Goal: Information Seeking & Learning: Understand process/instructions

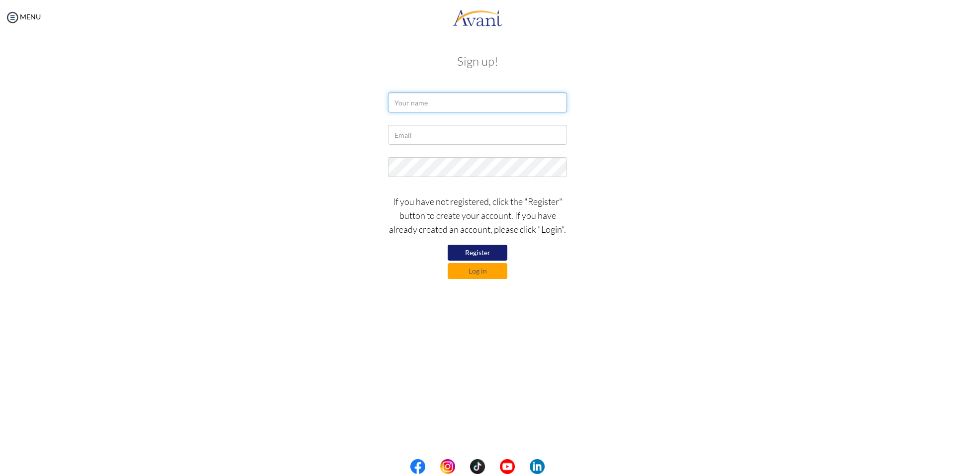
click at [422, 104] on input "text" at bounding box center [477, 103] width 179 height 20
click at [448, 105] on input "Sabita Upreti" at bounding box center [477, 103] width 179 height 20
click at [443, 107] on input "Sabita Upreti" at bounding box center [477, 103] width 179 height 20
type input "Sabita Upreti Adhikari"
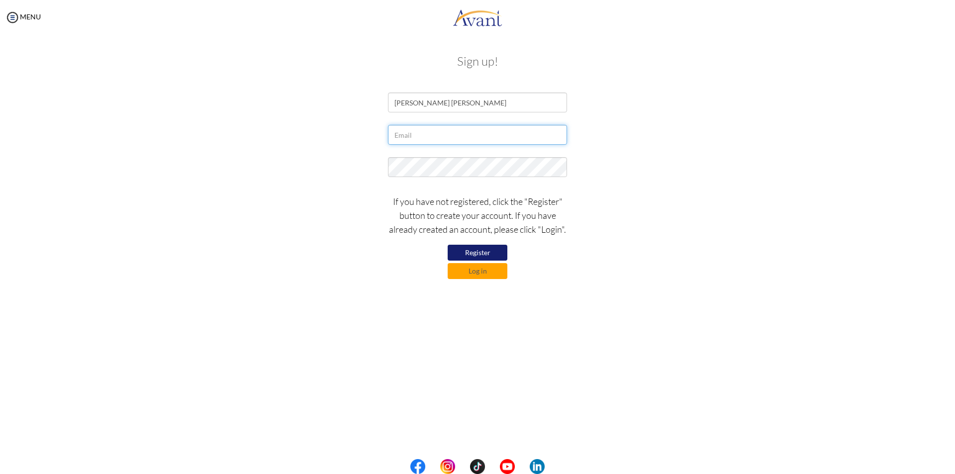
click at [409, 135] on input "text" at bounding box center [477, 135] width 179 height 20
type input "sabupreti49@gmail.com"
click at [601, 306] on div "My Status What is the next step? We would like you to watch the introductory vi…" at bounding box center [477, 272] width 955 height 474
click at [380, 150] on form "Sabita Upreti Adhikari sabupreti49@gmail.com If you have not registered, click …" at bounding box center [477, 186] width 567 height 187
click at [485, 252] on button "Register" at bounding box center [478, 253] width 60 height 16
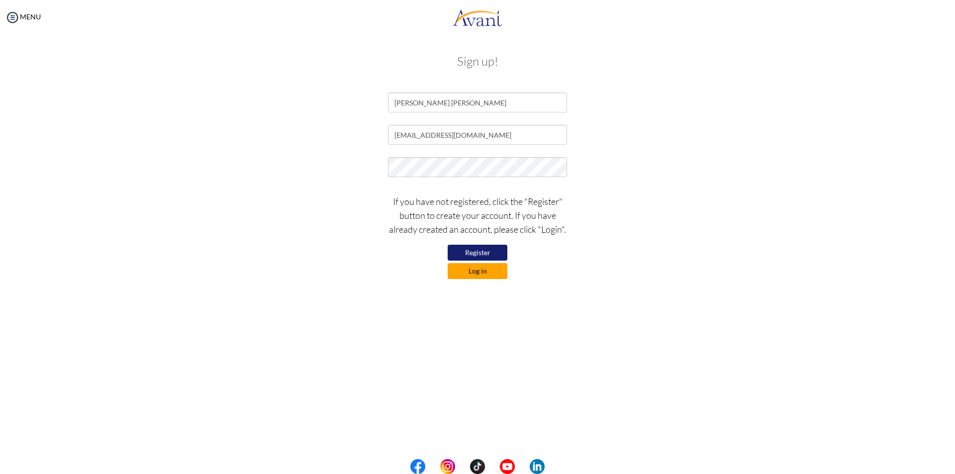
click at [486, 269] on button "Log in" at bounding box center [478, 271] width 60 height 16
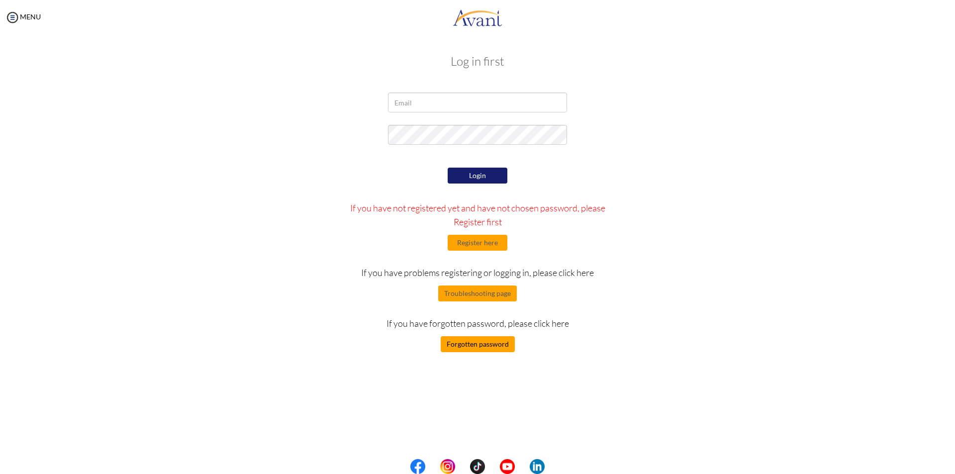
click at [466, 350] on button "Forgotten password" at bounding box center [478, 344] width 74 height 16
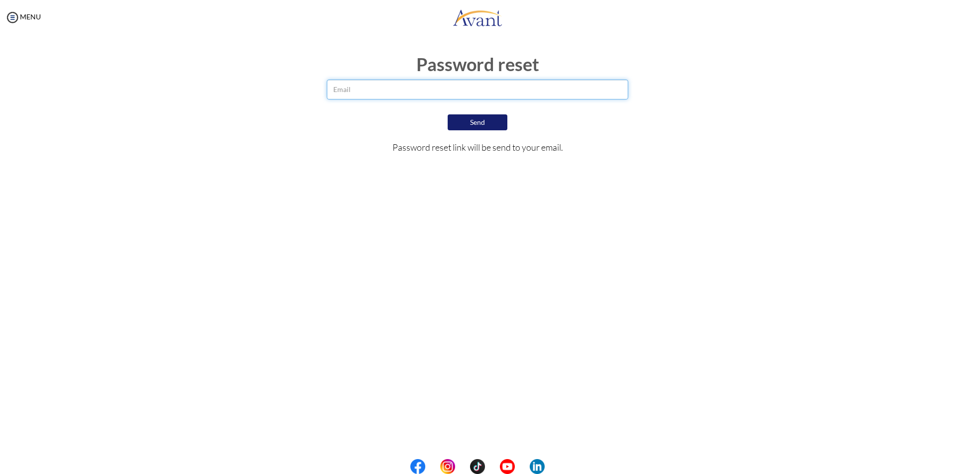
click at [441, 94] on input "email" at bounding box center [478, 90] width 302 height 20
type input "sabupreti49@gmail.com"
click at [481, 126] on button "Send" at bounding box center [478, 122] width 60 height 16
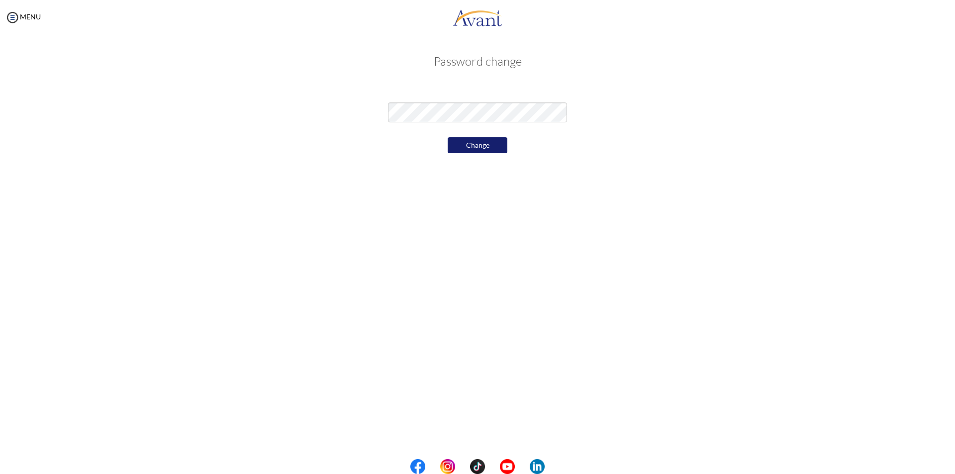
click at [460, 145] on button "Change" at bounding box center [478, 145] width 60 height 16
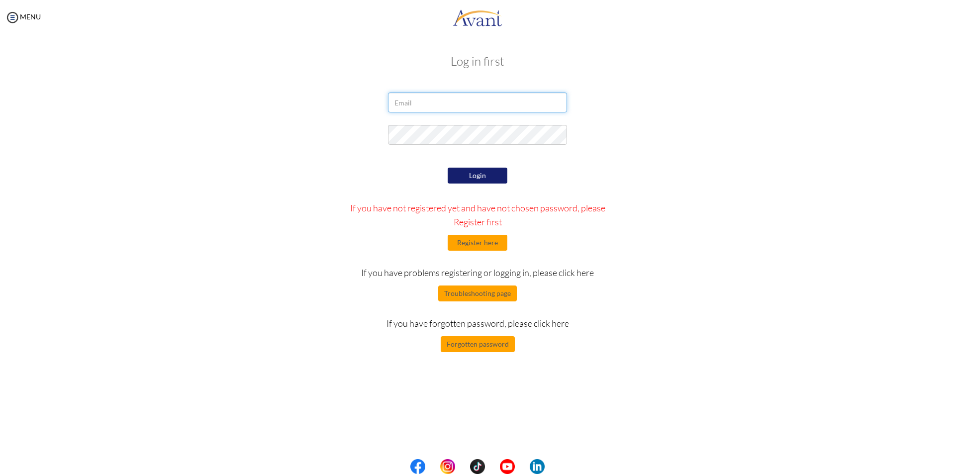
click at [419, 100] on input "email" at bounding box center [477, 103] width 179 height 20
type input "[EMAIL_ADDRESS][DOMAIN_NAME]"
click at [464, 178] on button "Login" at bounding box center [478, 176] width 60 height 16
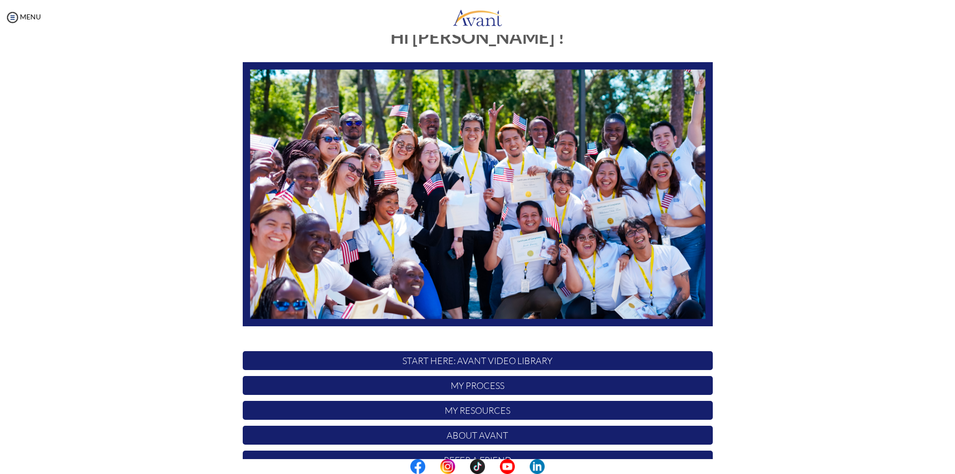
scroll to position [79, 0]
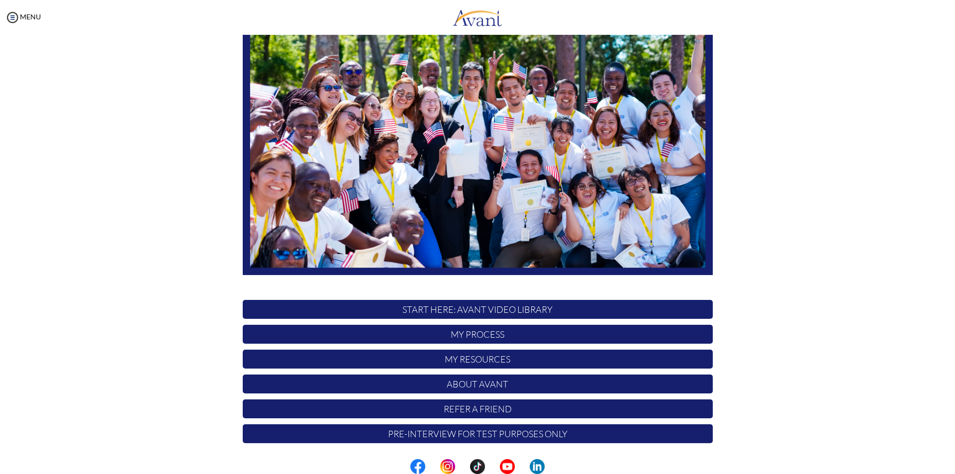
click at [449, 308] on p "START HERE: Avant Video Library" at bounding box center [478, 309] width 470 height 19
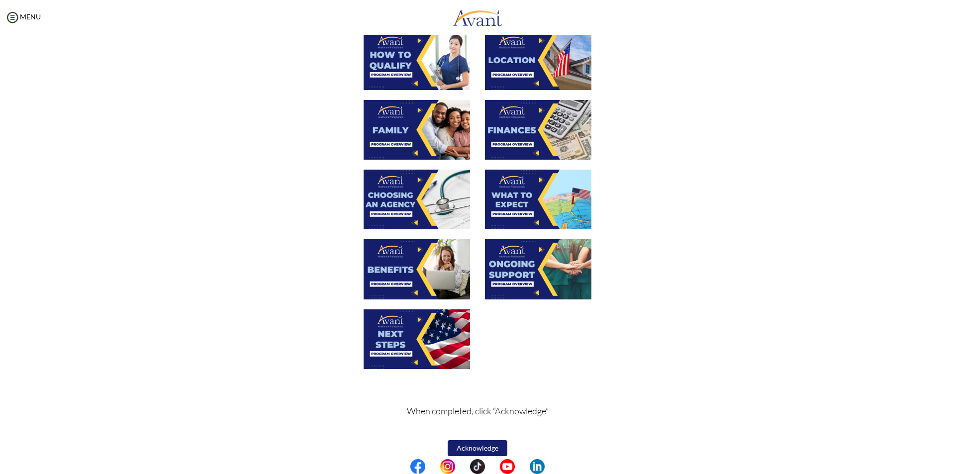
scroll to position [210, 0]
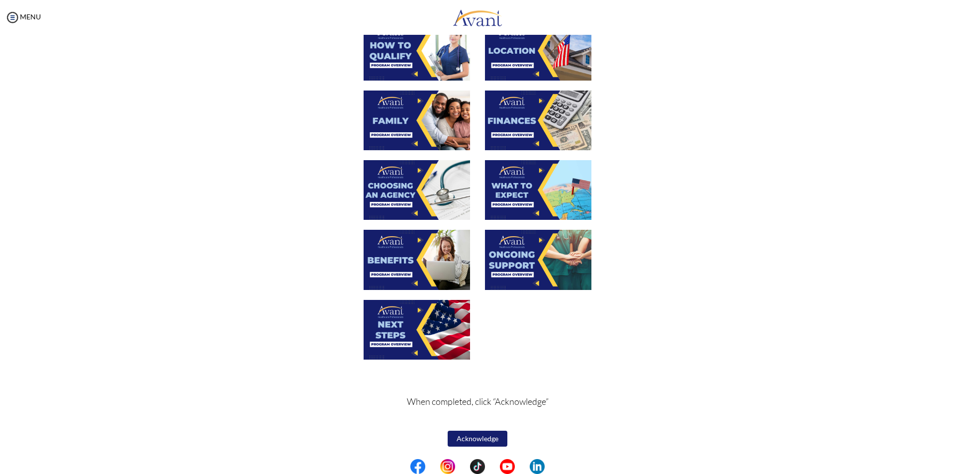
click at [396, 266] on img at bounding box center [417, 260] width 106 height 60
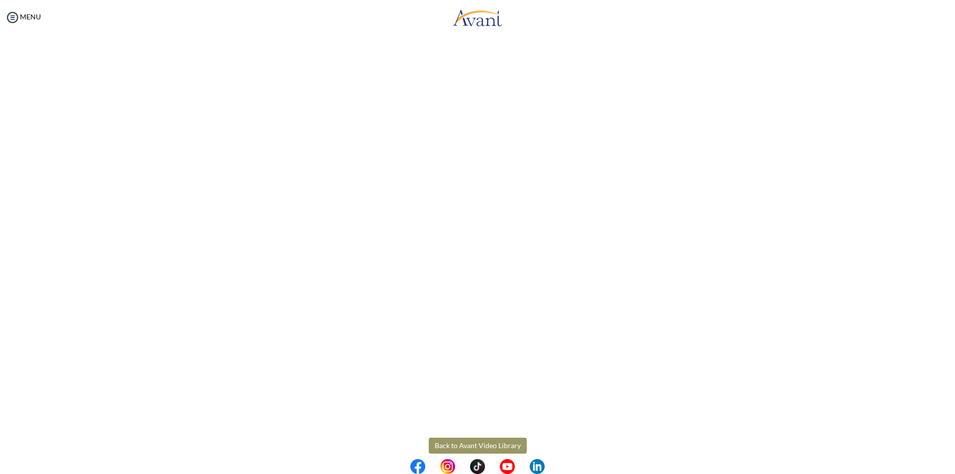
scroll to position [121, 0]
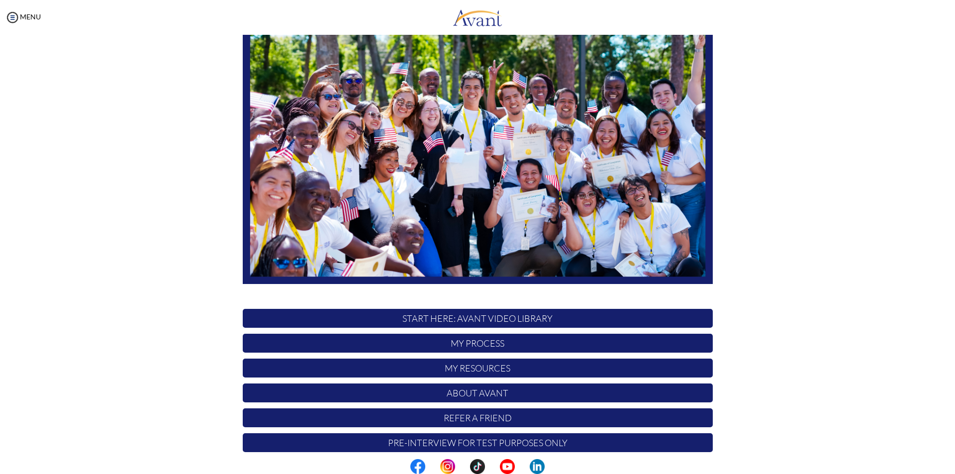
scroll to position [79, 0]
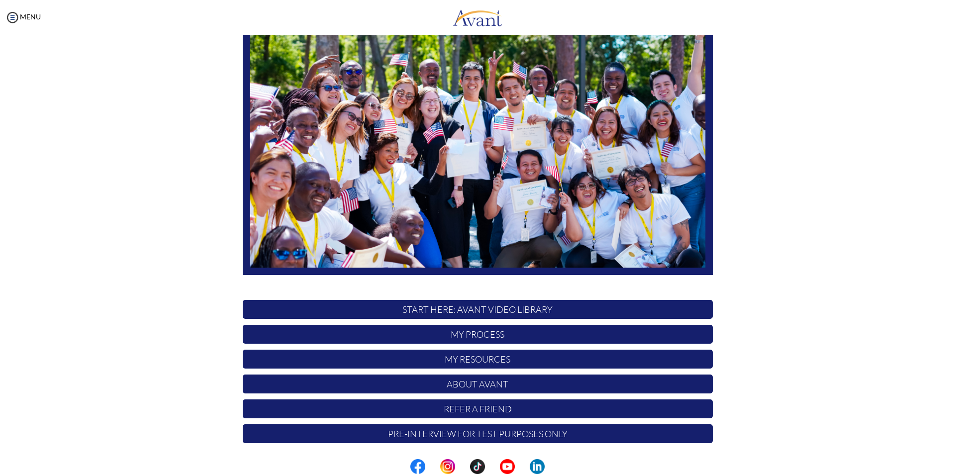
click at [492, 329] on p "My Process" at bounding box center [478, 334] width 470 height 19
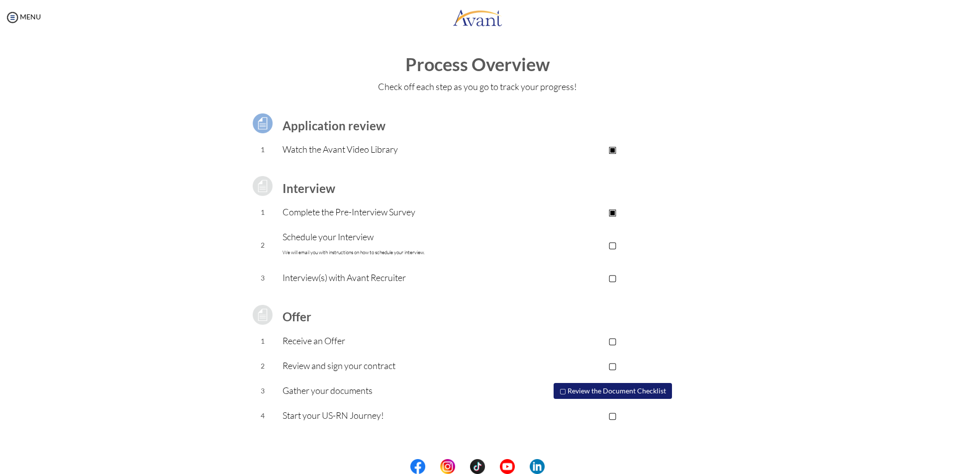
click at [602, 387] on button "▢ Review the Document Checklist" at bounding box center [613, 391] width 118 height 16
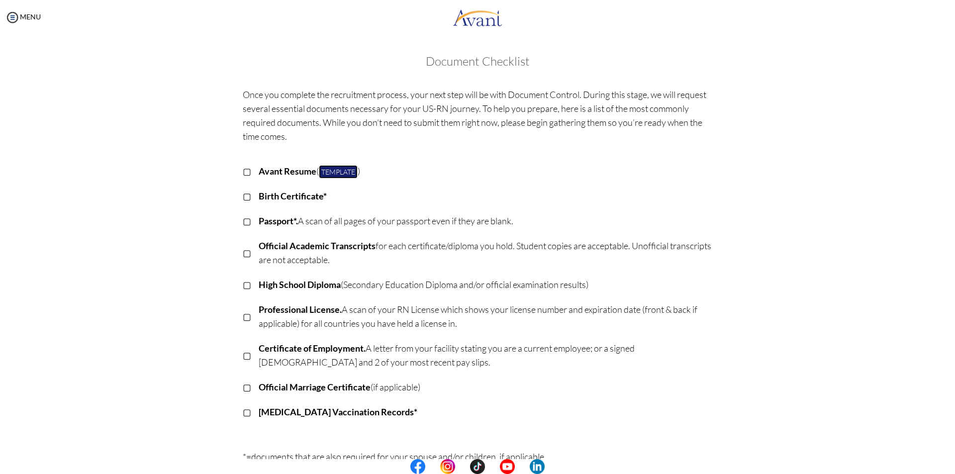
click at [344, 175] on link "Template" at bounding box center [338, 171] width 39 height 13
click at [16, 17] on img at bounding box center [12, 17] width 15 height 15
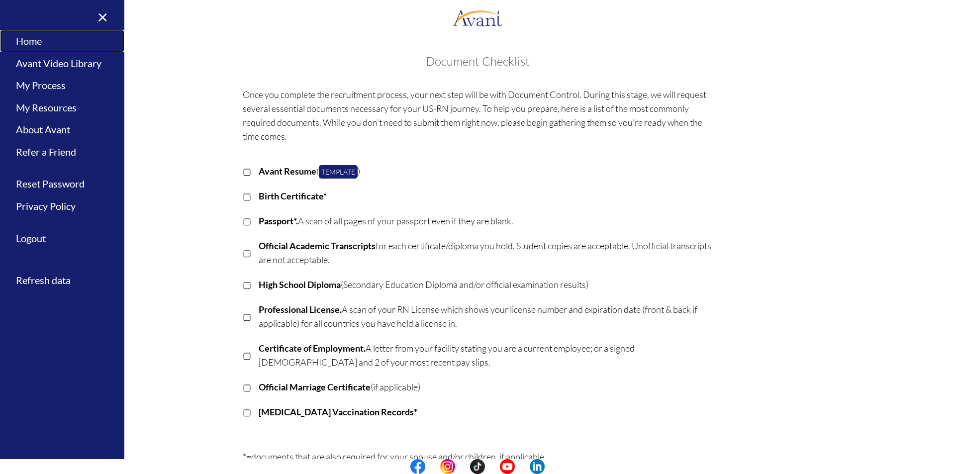
click at [35, 45] on link "Home" at bounding box center [62, 41] width 124 height 22
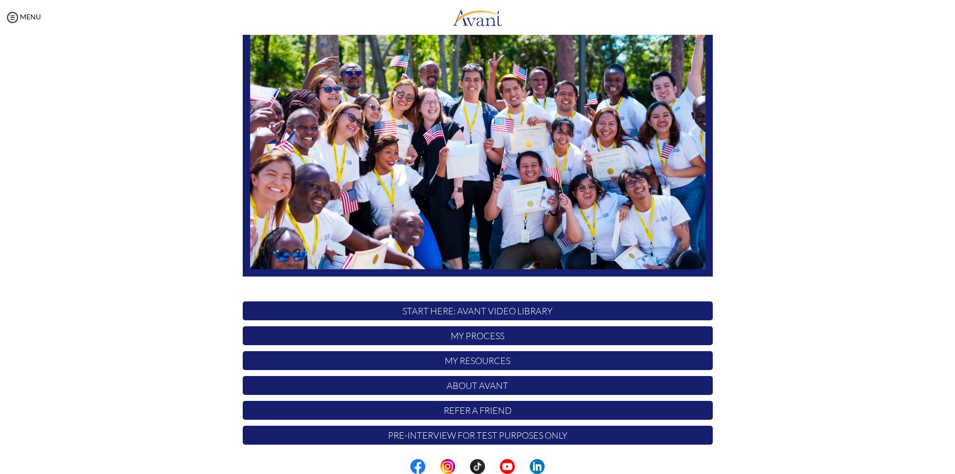
scroll to position [79, 0]
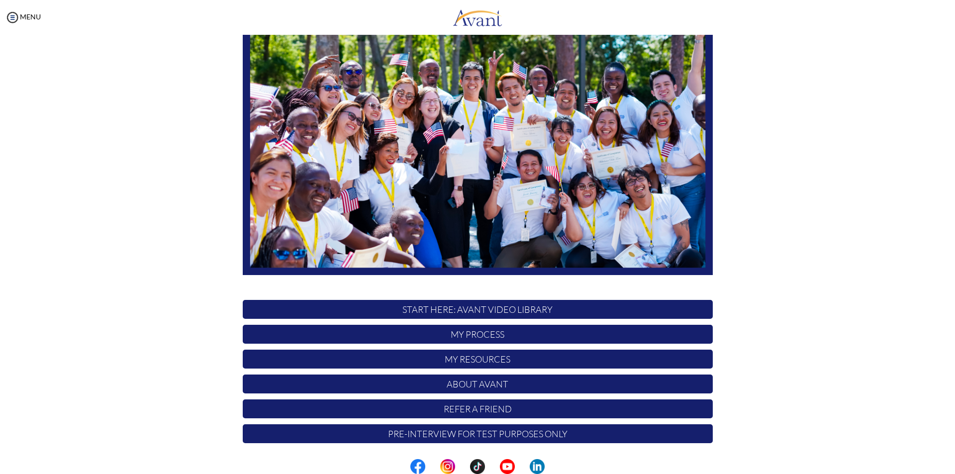
click at [448, 312] on p "START HERE: Avant Video Library" at bounding box center [478, 309] width 470 height 19
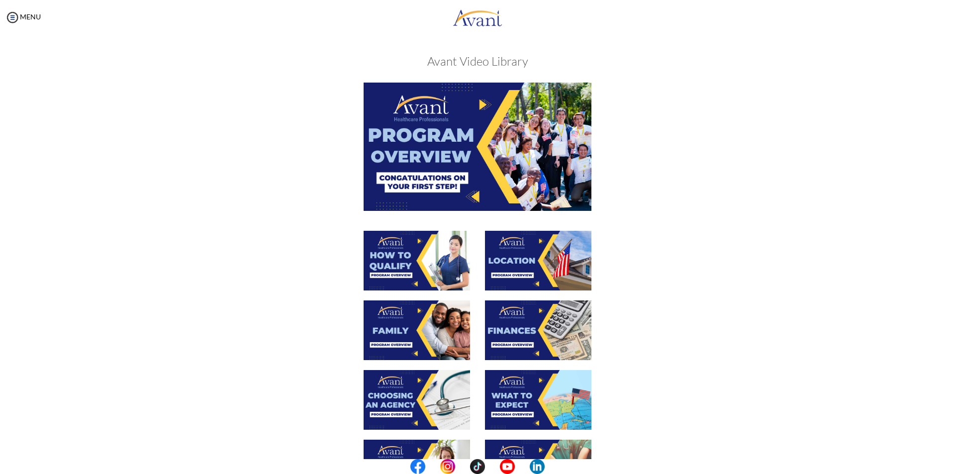
click at [434, 176] on img at bounding box center [478, 147] width 228 height 128
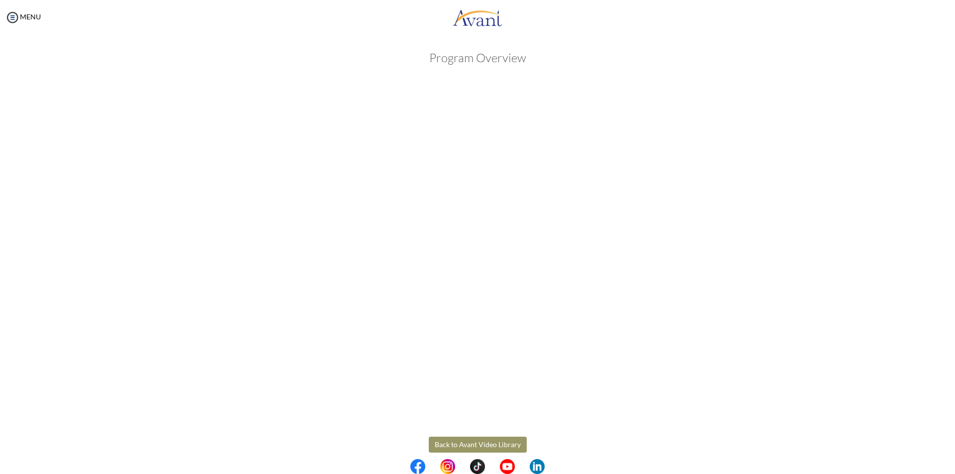
scroll to position [0, 0]
click at [25, 15] on body "Maintenance break. Please come back in 2 hours. MENU My Status What is the next…" at bounding box center [477, 237] width 955 height 474
click at [16, 18] on img at bounding box center [12, 17] width 15 height 15
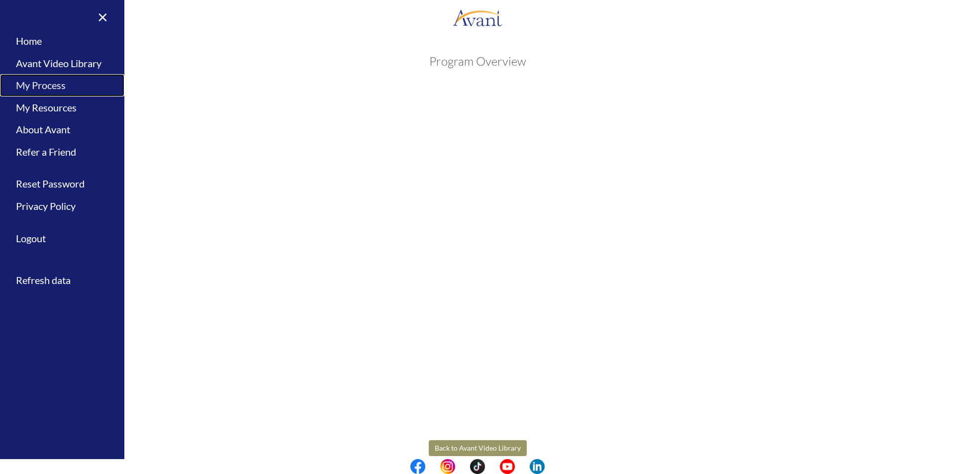
click at [36, 87] on link "My Process" at bounding box center [62, 85] width 124 height 22
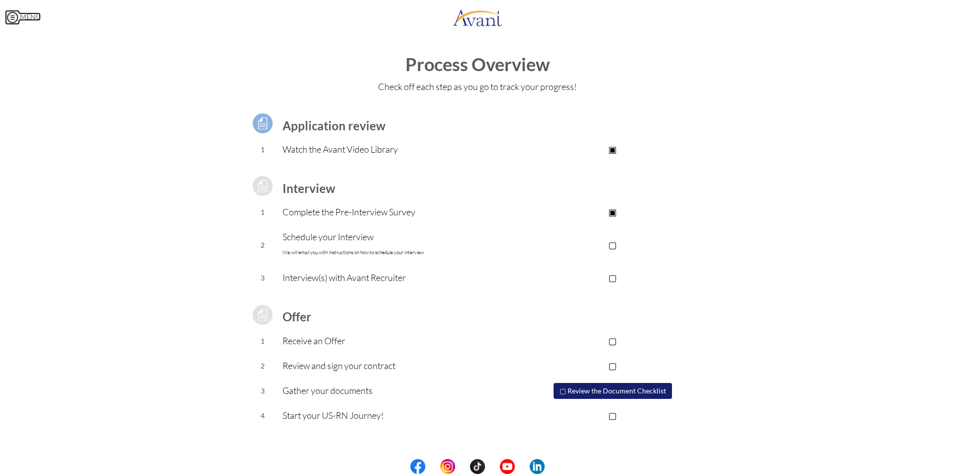
click at [11, 22] on img at bounding box center [12, 17] width 15 height 15
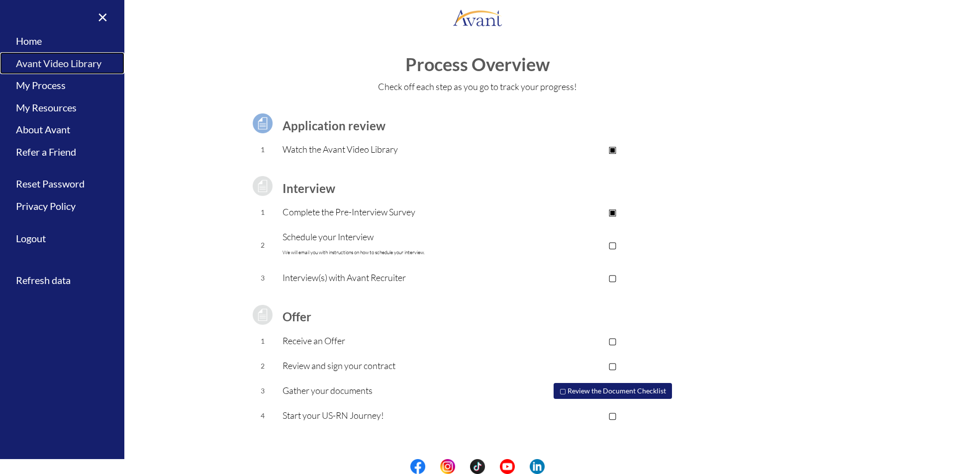
click at [48, 66] on link "Avant Video Library" at bounding box center [62, 63] width 124 height 22
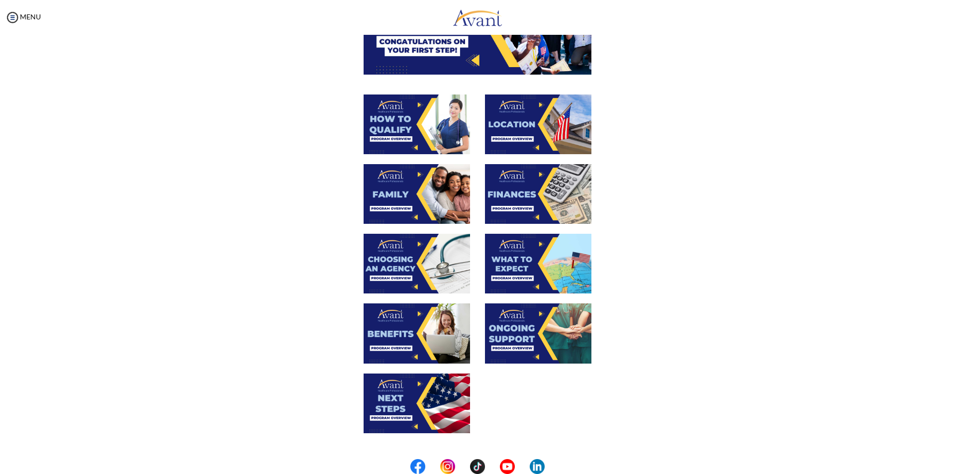
scroll to position [149, 0]
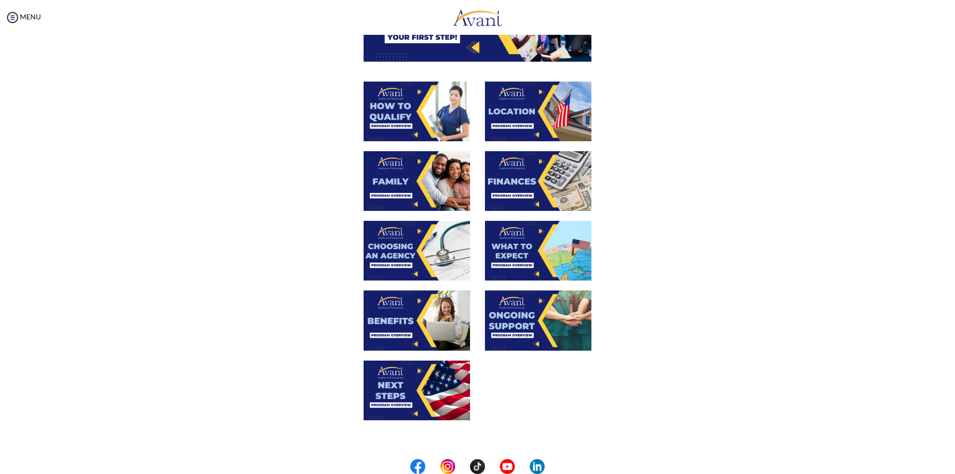
click at [533, 114] on img at bounding box center [538, 112] width 106 height 60
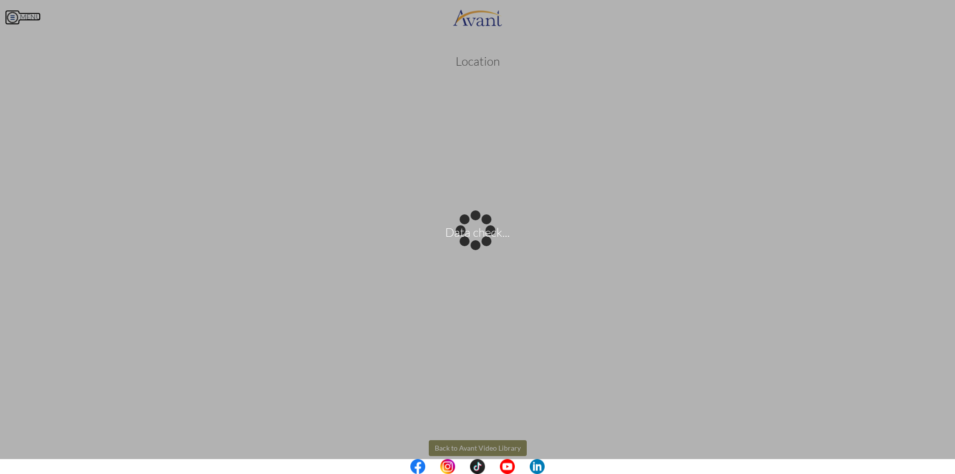
click at [14, 15] on body "Data check... Maintenance break. Please come back in 2 hours. MENU My Status Wh…" at bounding box center [477, 237] width 955 height 474
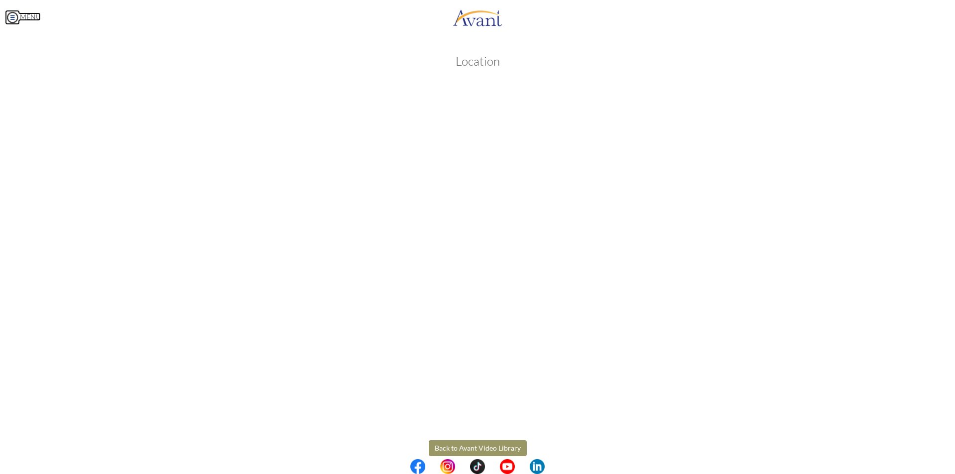
click at [14, 16] on img at bounding box center [12, 17] width 15 height 15
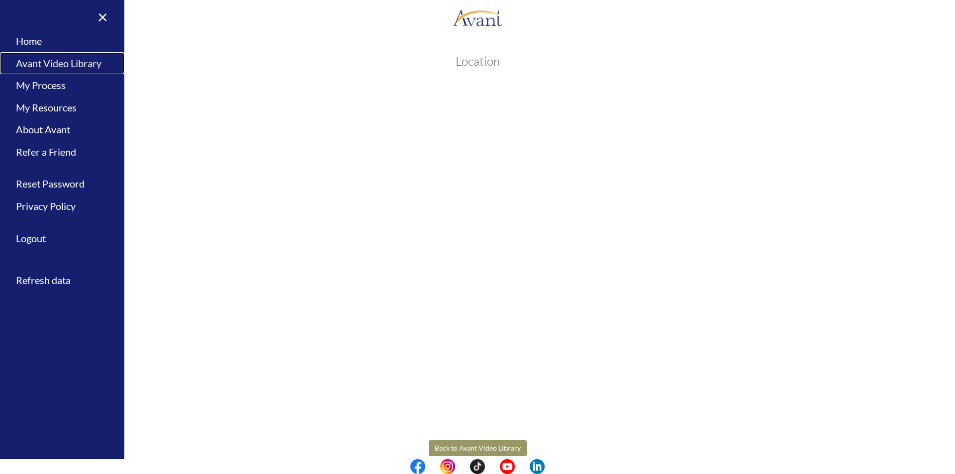
click at [34, 60] on link "Avant Video Library" at bounding box center [62, 63] width 124 height 22
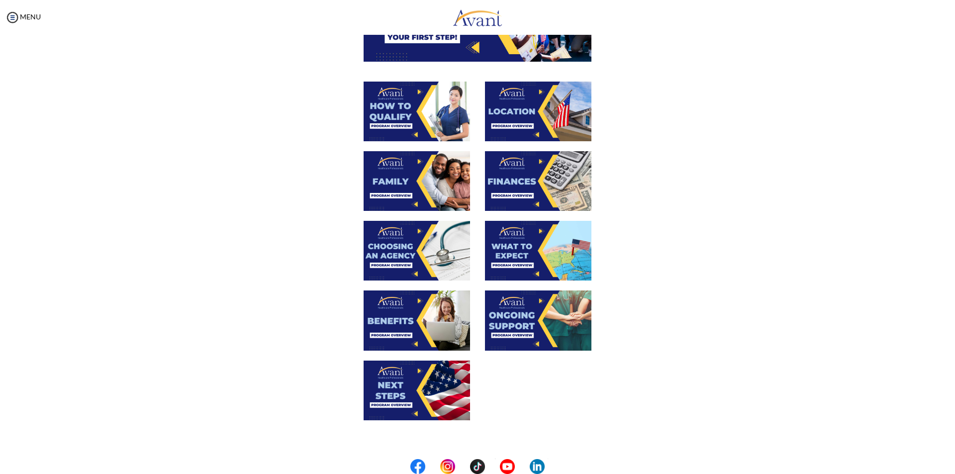
click at [444, 392] on img at bounding box center [417, 391] width 106 height 60
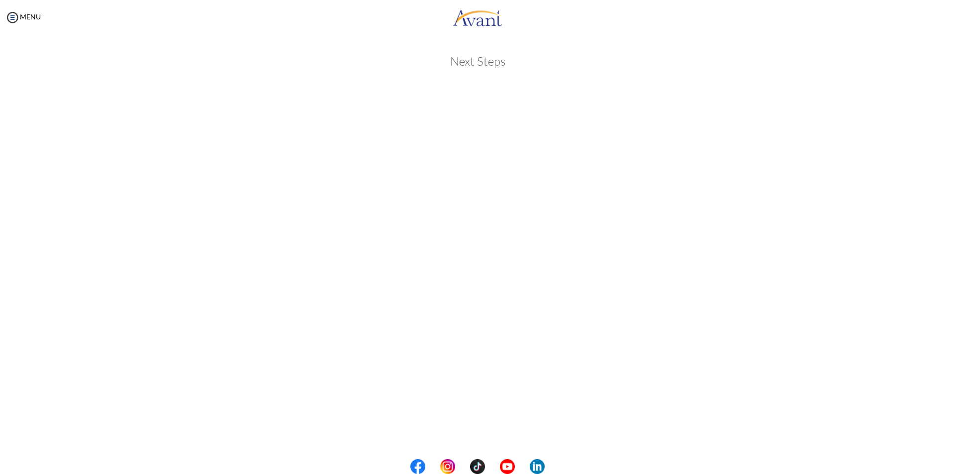
scroll to position [121, 0]
click at [484, 434] on body "Maintenance break. Please come back in 2 hours. MENU My Status What is the next…" at bounding box center [477, 237] width 955 height 474
click at [484, 434] on button "Back to Avant Video Library" at bounding box center [478, 433] width 98 height 16
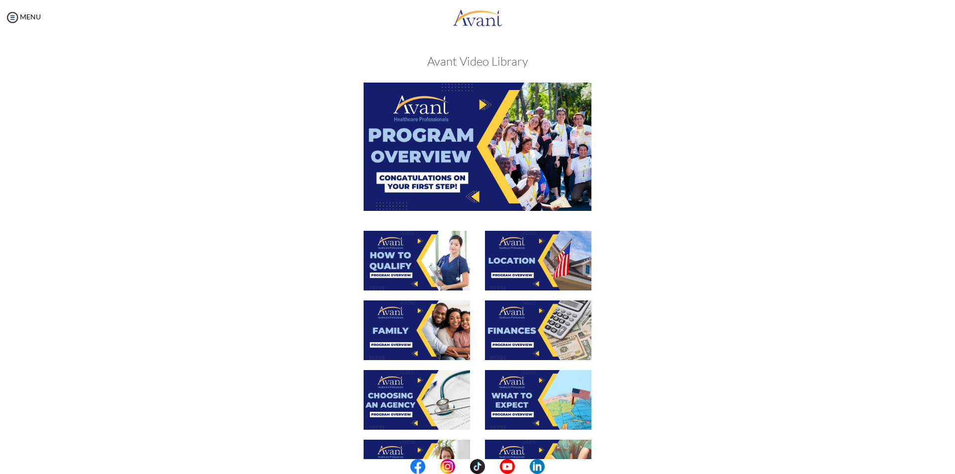
click at [527, 324] on img at bounding box center [538, 330] width 106 height 60
